Goal: Task Accomplishment & Management: Manage account settings

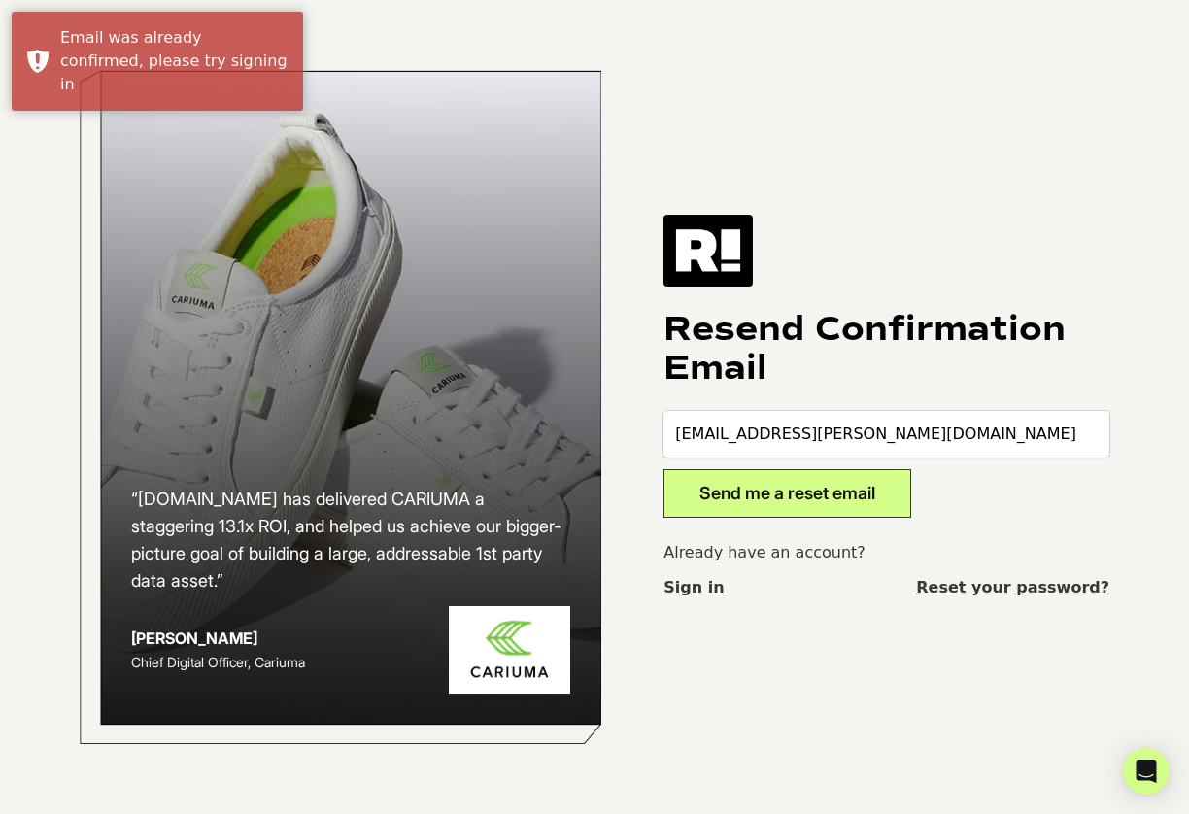
click at [828, 497] on button "Send me a reset email" at bounding box center [788, 493] width 248 height 49
click at [1027, 582] on link "Reset your password?" at bounding box center [1012, 587] width 193 height 23
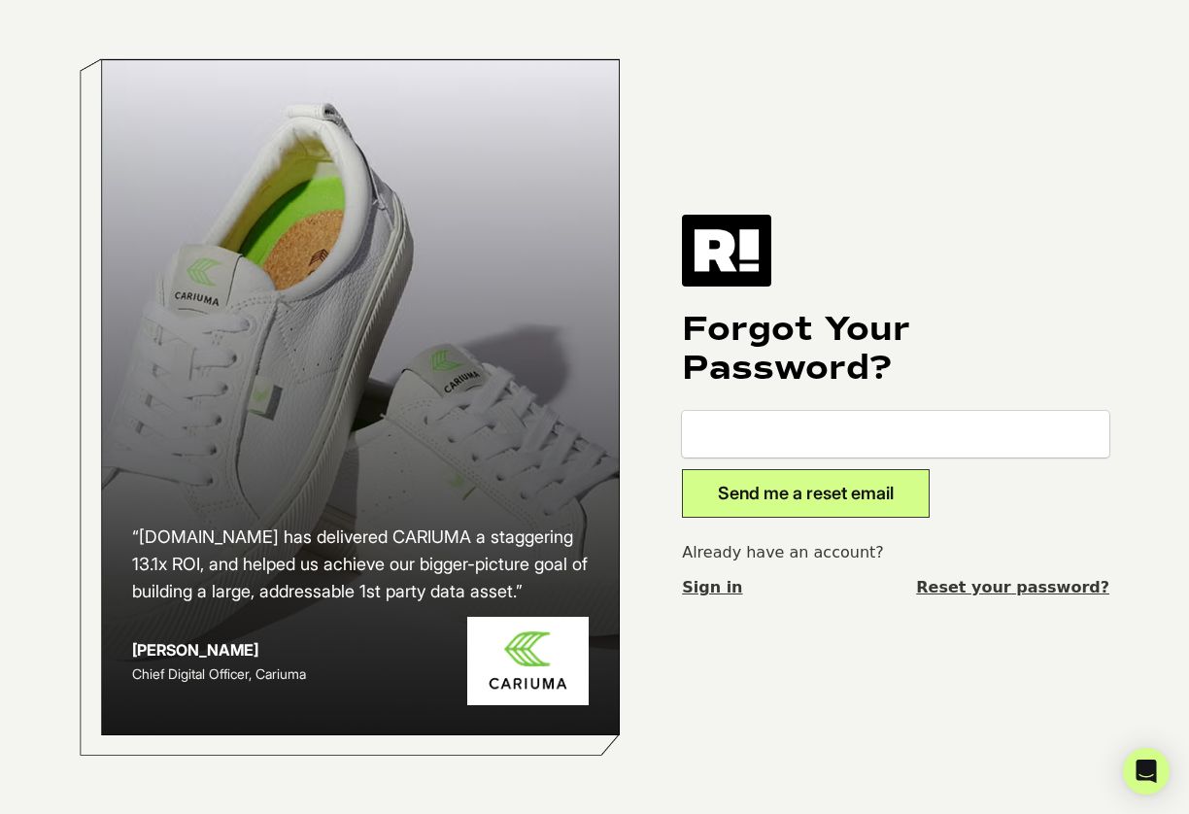
click at [763, 427] on input "email" at bounding box center [895, 434] width 427 height 47
type input "jhanille.smith@tlfapparel.com"
click at [823, 494] on button "Send me a reset email" at bounding box center [806, 493] width 248 height 49
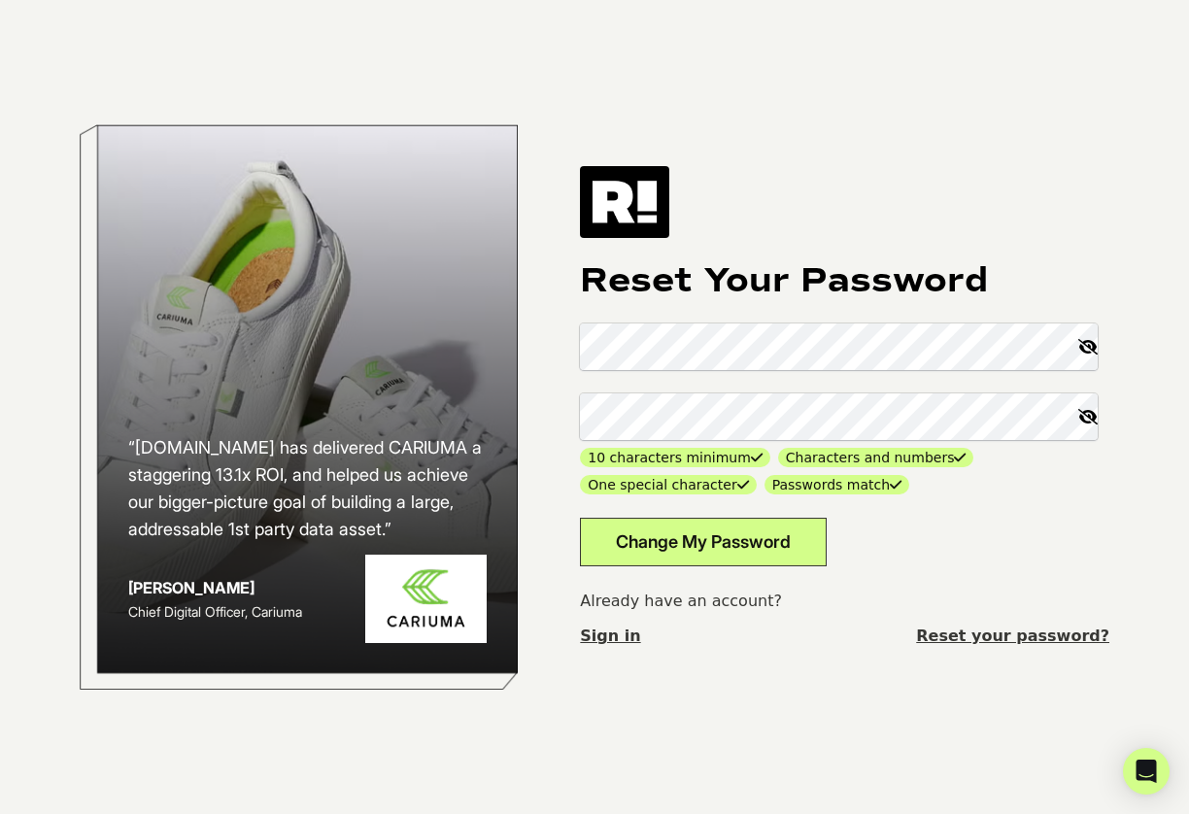
click at [742, 538] on button "Change My Password" at bounding box center [703, 542] width 247 height 49
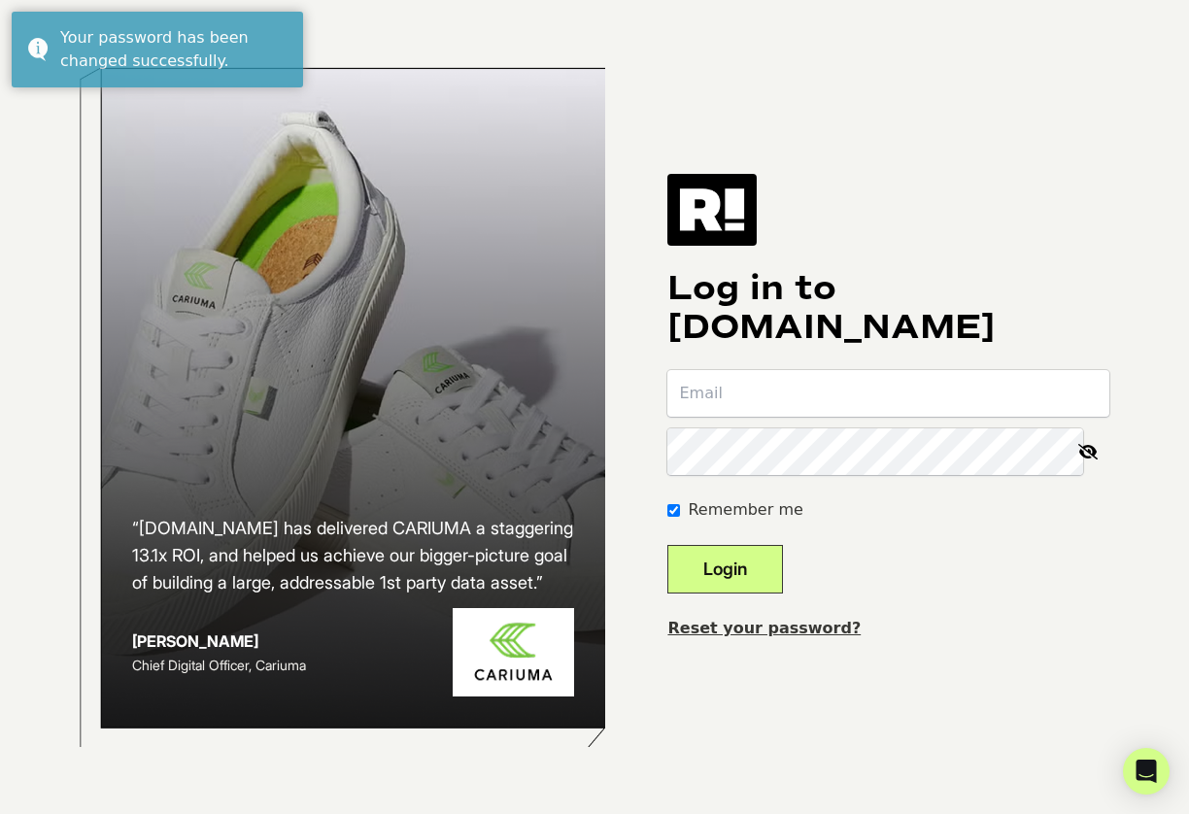
click at [820, 386] on input "email" at bounding box center [888, 393] width 442 height 47
type input "[EMAIL_ADDRESS][PERSON_NAME][DOMAIN_NAME]"
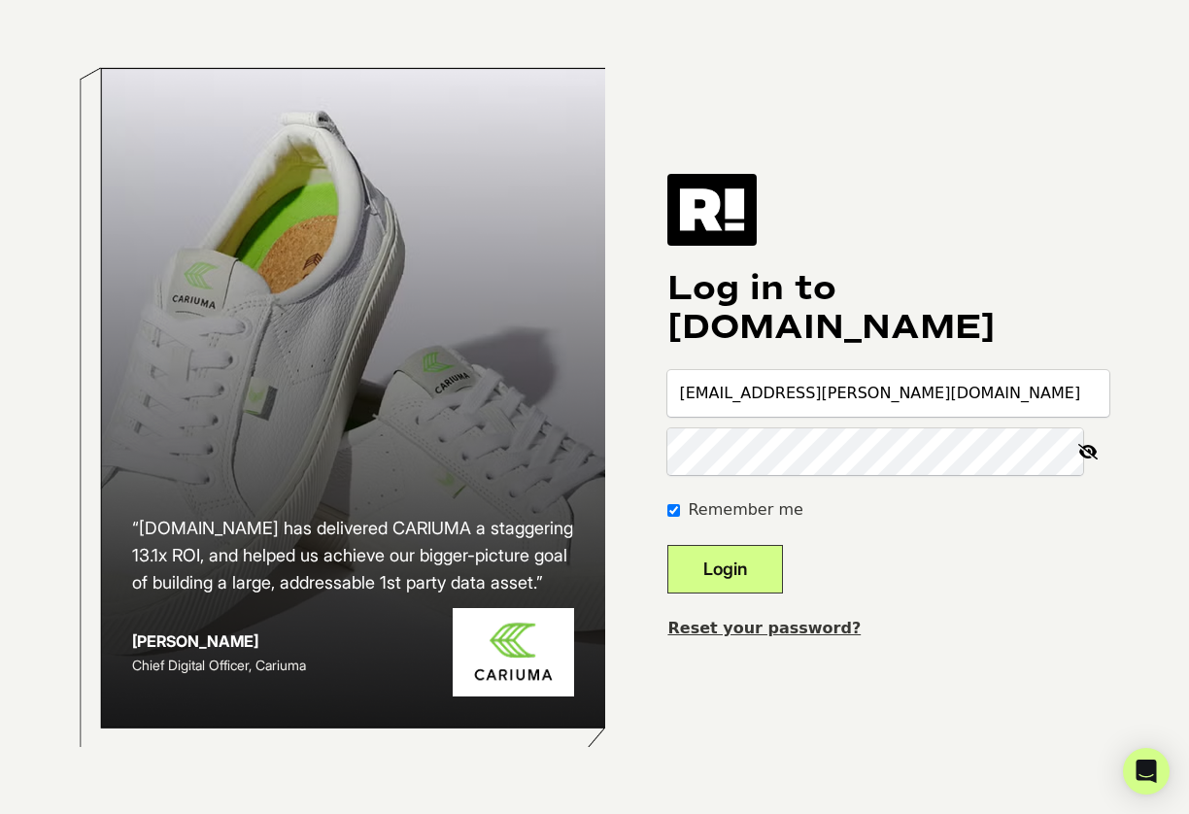
click at [667, 545] on button "Login" at bounding box center [725, 569] width 116 height 49
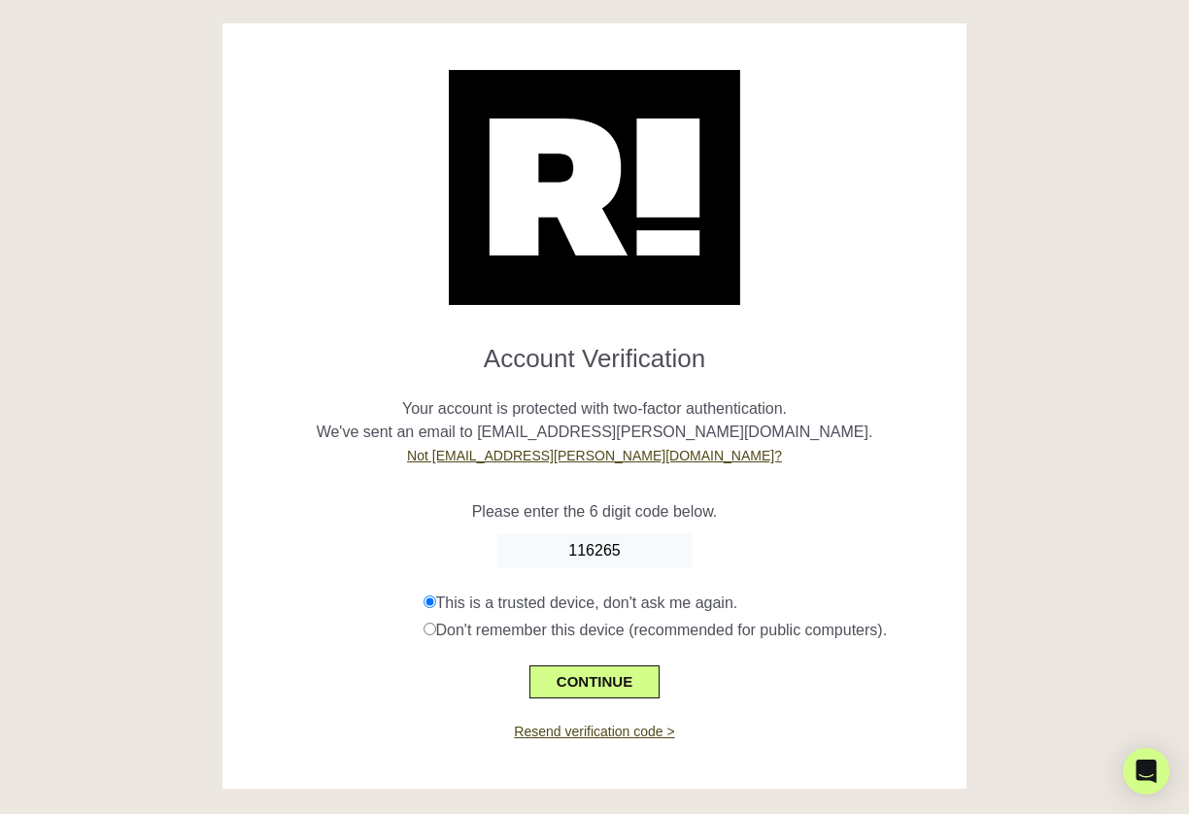
type input "116265"
